Goal: Task Accomplishment & Management: Complete application form

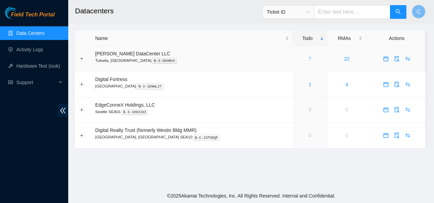
click at [309, 57] on link "7" at bounding box center [310, 58] width 3 height 5
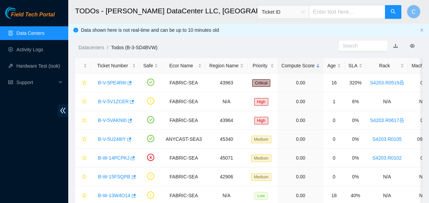
click at [43, 152] on div "Field Tech Portal Data Centers Activity Logs Hardware Test (isok) Support" at bounding box center [34, 105] width 68 height 196
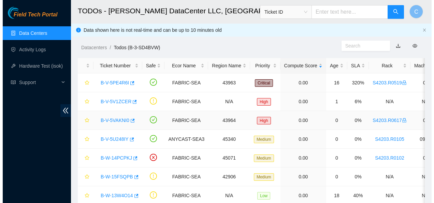
scroll to position [28, 0]
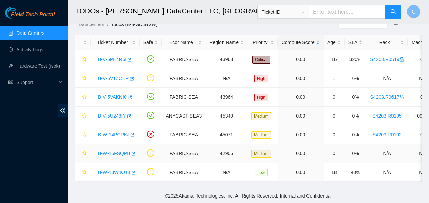
click at [114, 151] on link "B-W-15FSQPB" at bounding box center [114, 153] width 32 height 5
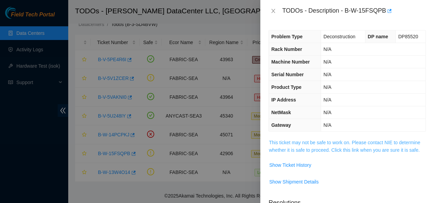
click at [273, 143] on link "This ticket may not be safe to work on. Please contact NIE to determine whether…" at bounding box center [345, 146] width 152 height 13
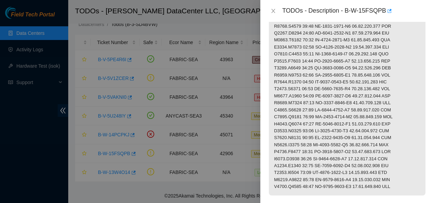
scroll to position [261, 0]
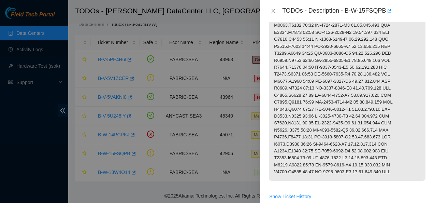
drag, startPoint x: 272, startPoint y: 46, endPoint x: 401, endPoint y: 198, distance: 199.6
click at [401, 198] on tbody "Show Ticket History Show Shipment Details" at bounding box center [347, 50] width 157 height 347
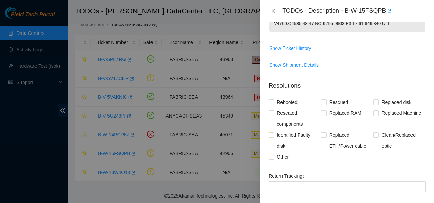
scroll to position [490, 0]
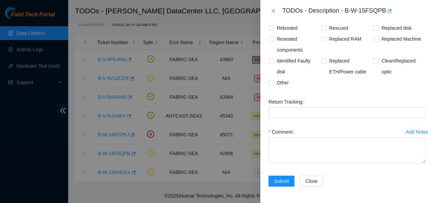
click at [307, 91] on form "Resolutions Rebooted Rescued Replaced disk Reseated components Replaced RAM Rep…" at bounding box center [347, 98] width 157 height 193
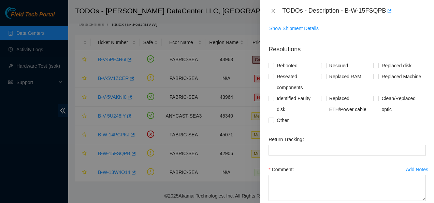
scroll to position [442, 0]
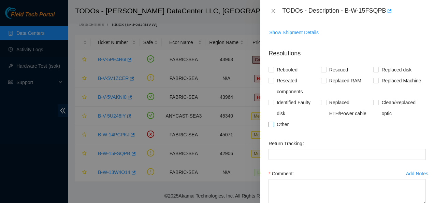
click at [271, 126] on input "Other" at bounding box center [271, 124] width 5 height 5
checkbox input "true"
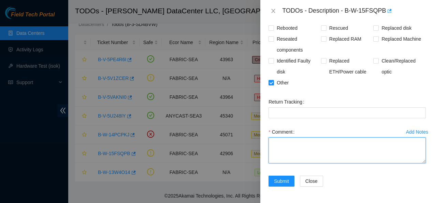
click at [315, 147] on textarea "Comment" at bounding box center [347, 150] width 157 height 26
paste textarea "Contacted Nocc to see if safe to work Powered Down the following rack pos seria…"
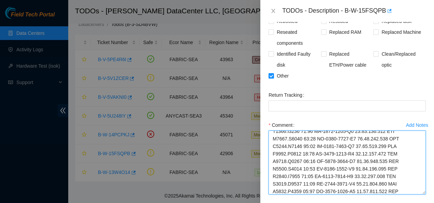
scroll to position [166, 0]
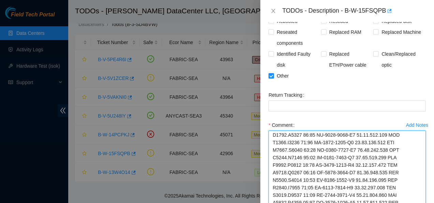
drag, startPoint x: 418, startPoint y: 161, endPoint x: 409, endPoint y: 220, distance: 59.7
click at [409, 180] on html "Field Tech Portal Data Centers Activity Logs Hardware Test (isok) Support TODOs…" at bounding box center [217, 78] width 434 height 203
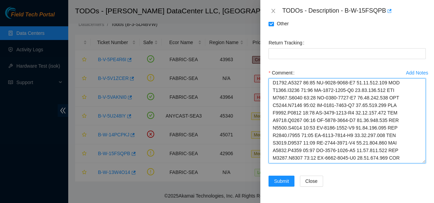
scroll to position [549, 0]
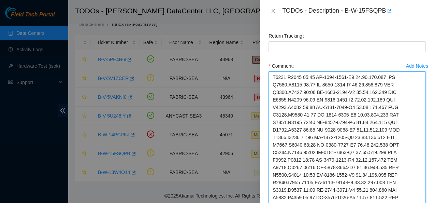
drag, startPoint x: 418, startPoint y: 163, endPoint x: 411, endPoint y: 220, distance: 58.1
click at [411, 180] on html "Field Tech Portal Data Centers Activity Logs Hardware Test (isok) Support TODOs…" at bounding box center [217, 78] width 434 height 203
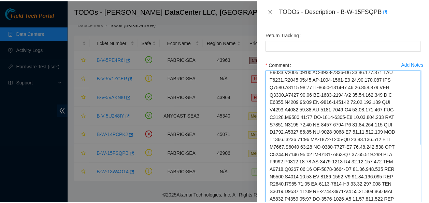
scroll to position [607, 0]
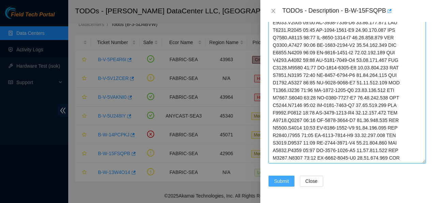
type textarea "Contacted Nocc to see if safe to work Powered Down the following rack pos seria…"
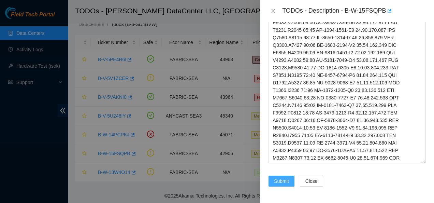
click at [278, 180] on span "Submit" at bounding box center [281, 181] width 15 height 8
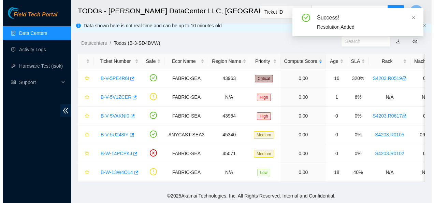
scroll to position [10, 0]
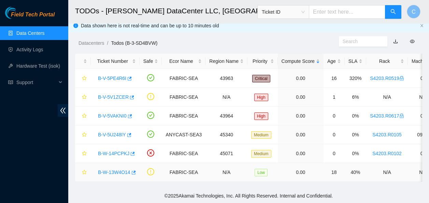
click at [105, 169] on link "B-W-13W4O14" at bounding box center [114, 171] width 32 height 5
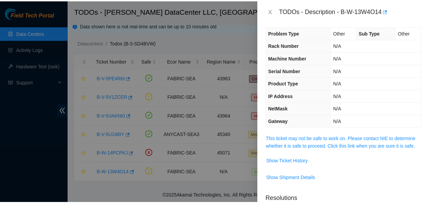
scroll to position [2, 0]
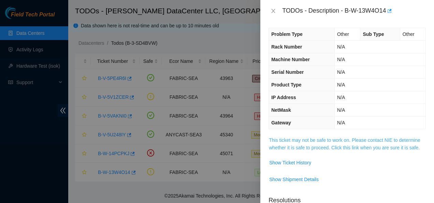
click at [303, 140] on link "This ticket may not be safe to work on. Please contact NIE to determine whether…" at bounding box center [345, 143] width 152 height 13
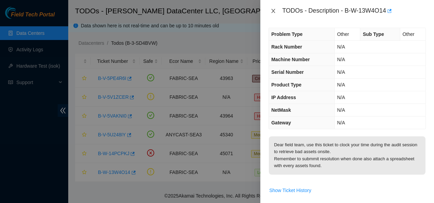
click at [273, 12] on icon "close" at bounding box center [273, 10] width 5 height 5
